Goal: Task Accomplishment & Management: Manage account settings

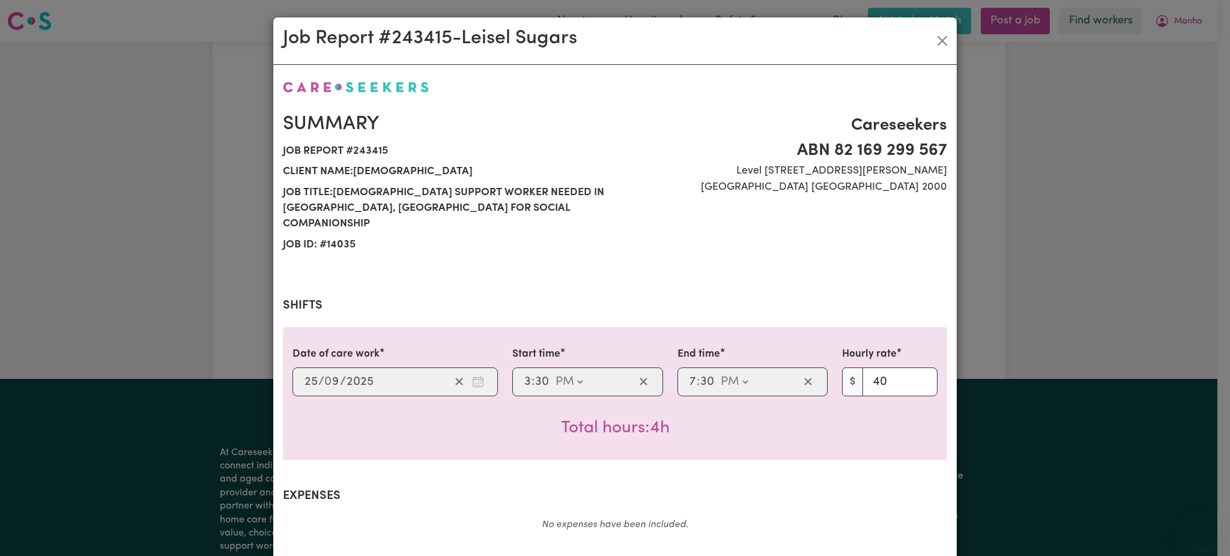
select select "pm"
click at [940, 38] on button "Close" at bounding box center [942, 40] width 19 height 19
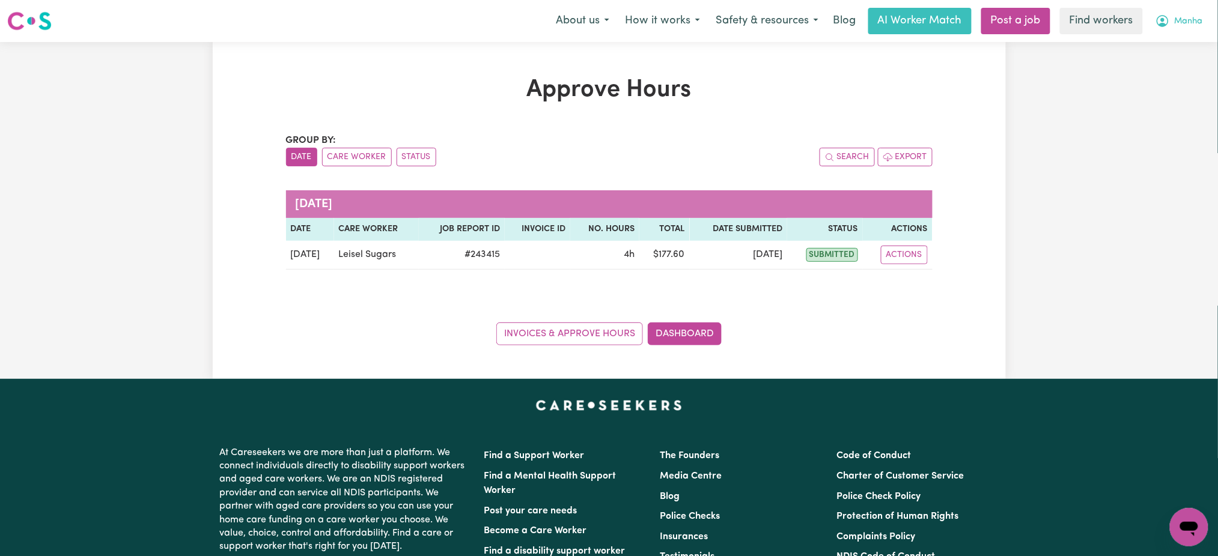
click at [1184, 25] on span "Manha" at bounding box center [1189, 21] width 28 height 13
click at [1179, 74] on link "Logout" at bounding box center [1162, 69] width 95 height 23
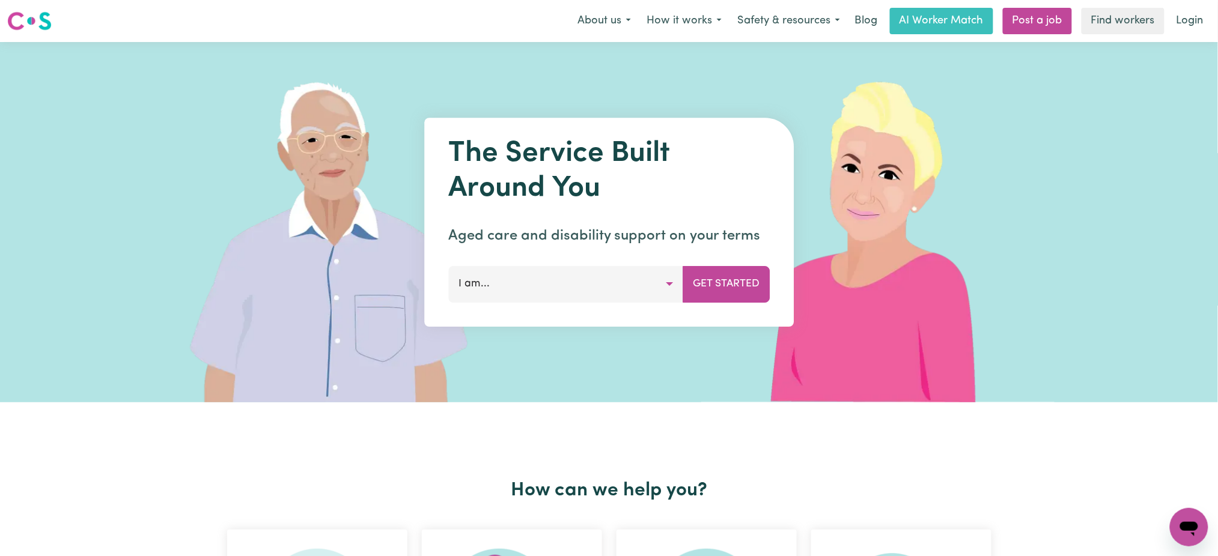
click at [1188, 8] on link "Login" at bounding box center [1189, 21] width 41 height 26
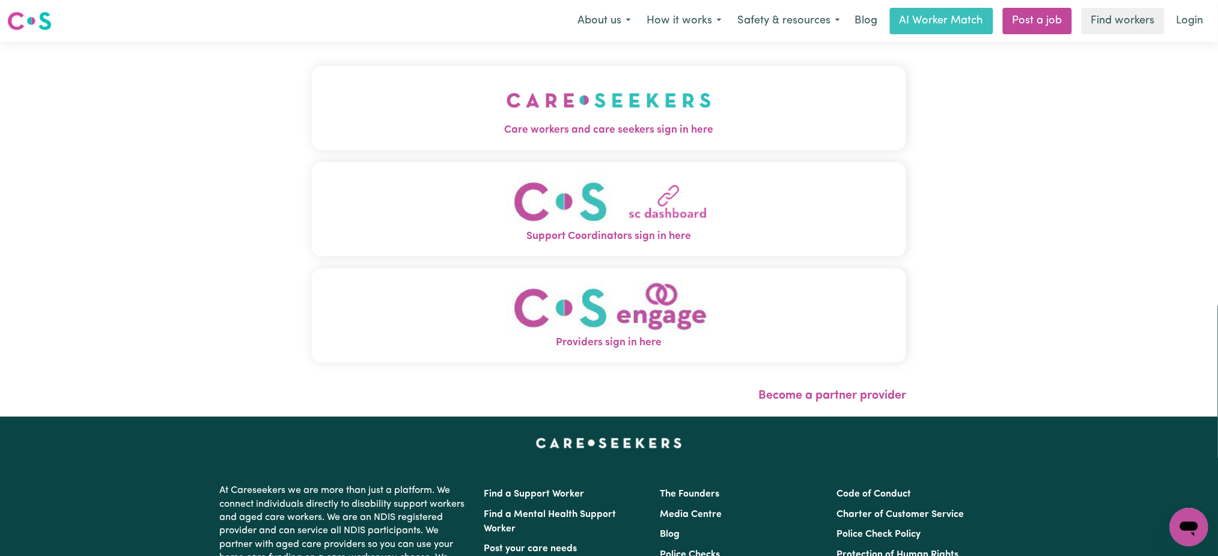
click at [572, 101] on img "Care workers and care seekers sign in here" at bounding box center [608, 100] width 205 height 44
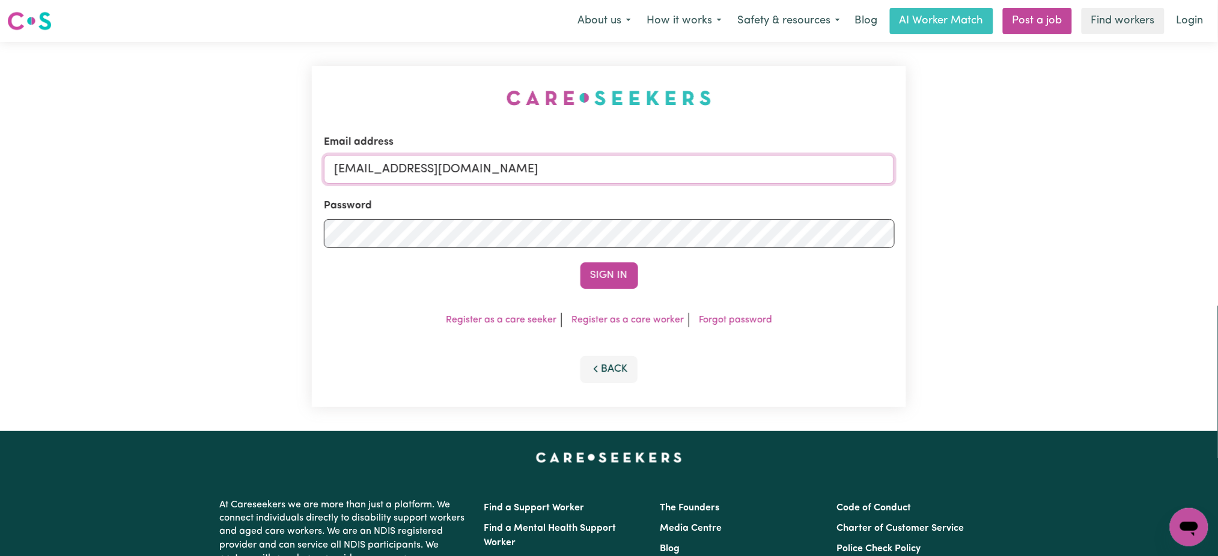
drag, startPoint x: 472, startPoint y: 173, endPoint x: 488, endPoint y: 184, distance: 19.5
click at [473, 173] on input "[EMAIL_ADDRESS][DOMAIN_NAME]" at bounding box center [609, 169] width 571 height 29
drag, startPoint x: 397, startPoint y: 171, endPoint x: 785, endPoint y: 162, distance: 388.8
click at [798, 169] on input "[EMAIL_ADDRESS][DOMAIN_NAME]" at bounding box center [609, 169] width 571 height 29
type input "superuser~[EMAIL_ADDRESS][DOMAIN_NAME]"
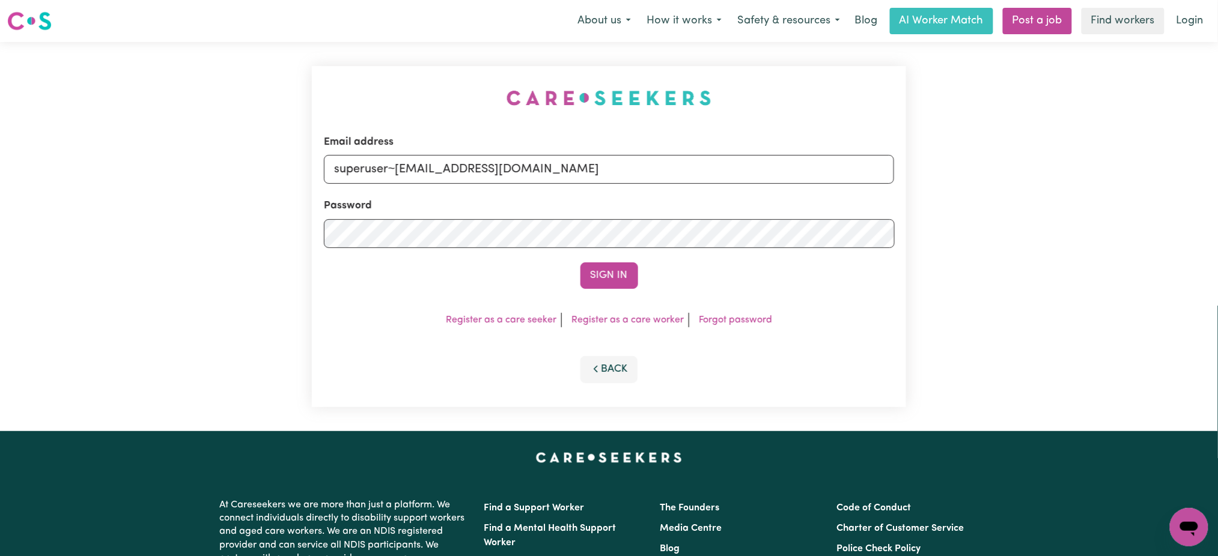
click at [580, 263] on button "Sign In" at bounding box center [609, 276] width 58 height 26
